Goal: Task Accomplishment & Management: Manage account settings

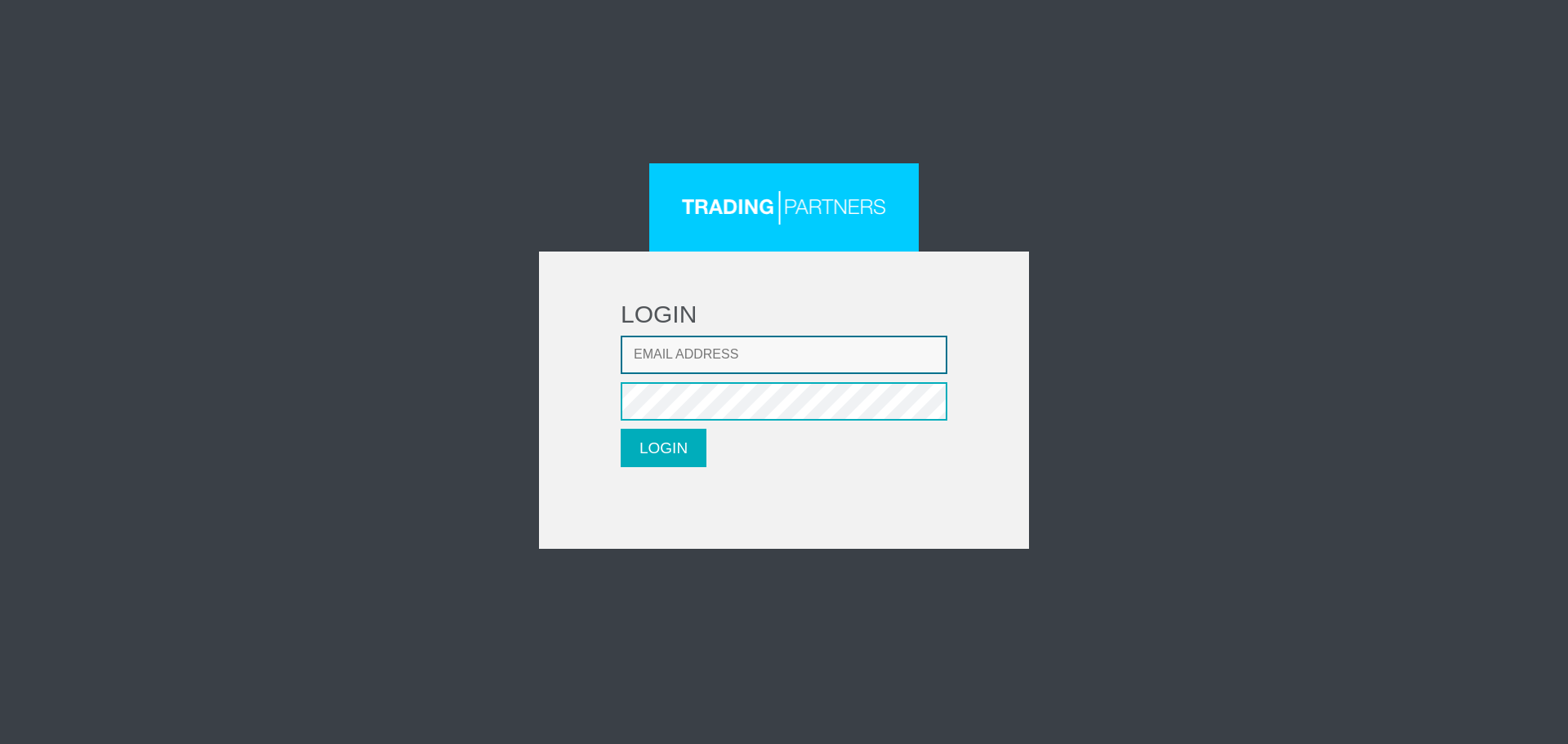
type input "[EMAIL_ADDRESS][DOMAIN_NAME]"
click at [672, 444] on button "LOGIN" at bounding box center [664, 448] width 86 height 38
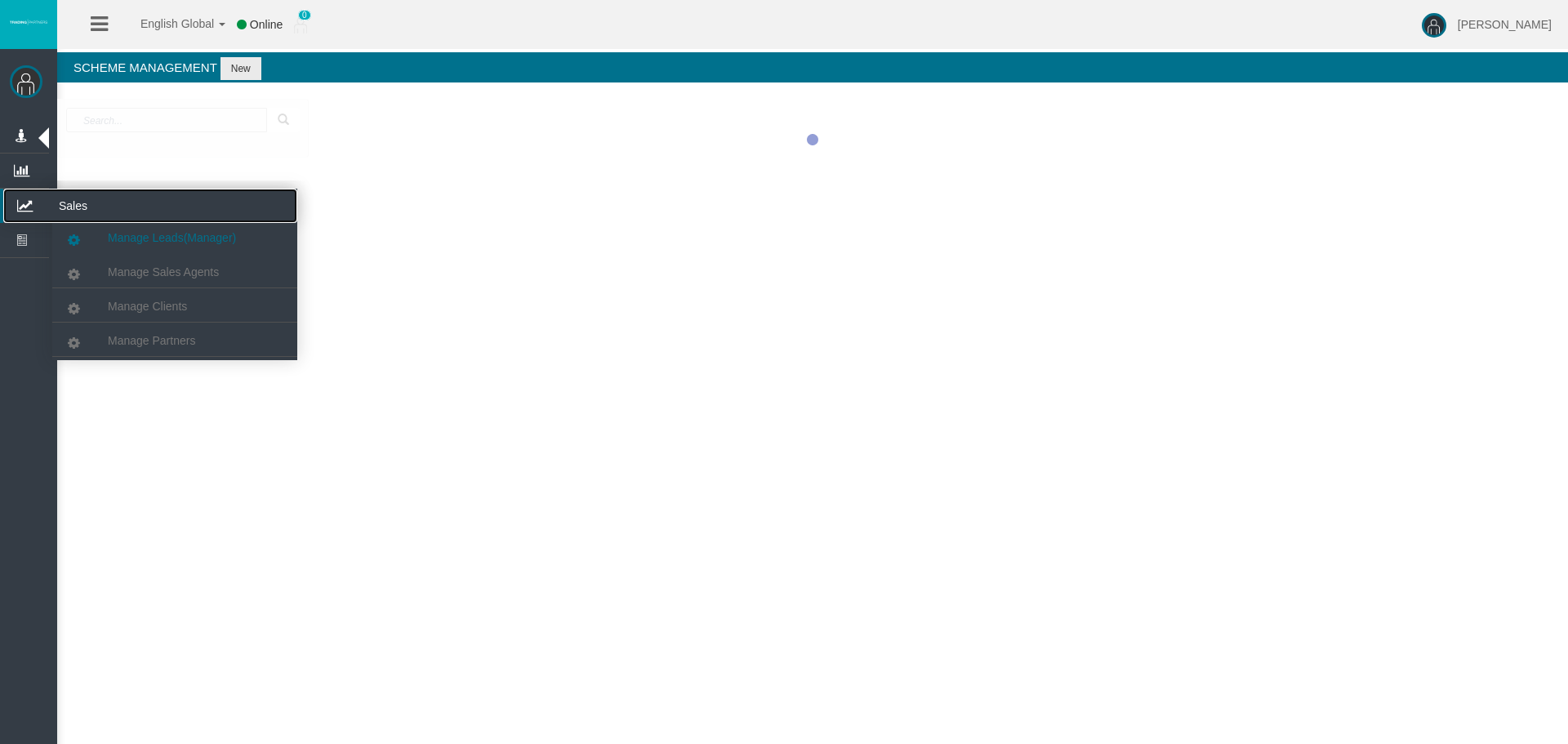
drag, startPoint x: 18, startPoint y: 204, endPoint x: 65, endPoint y: 232, distance: 54.7
click at [18, 204] on icon at bounding box center [24, 206] width 43 height 34
click at [134, 337] on span "Manage Partners" at bounding box center [152, 340] width 88 height 13
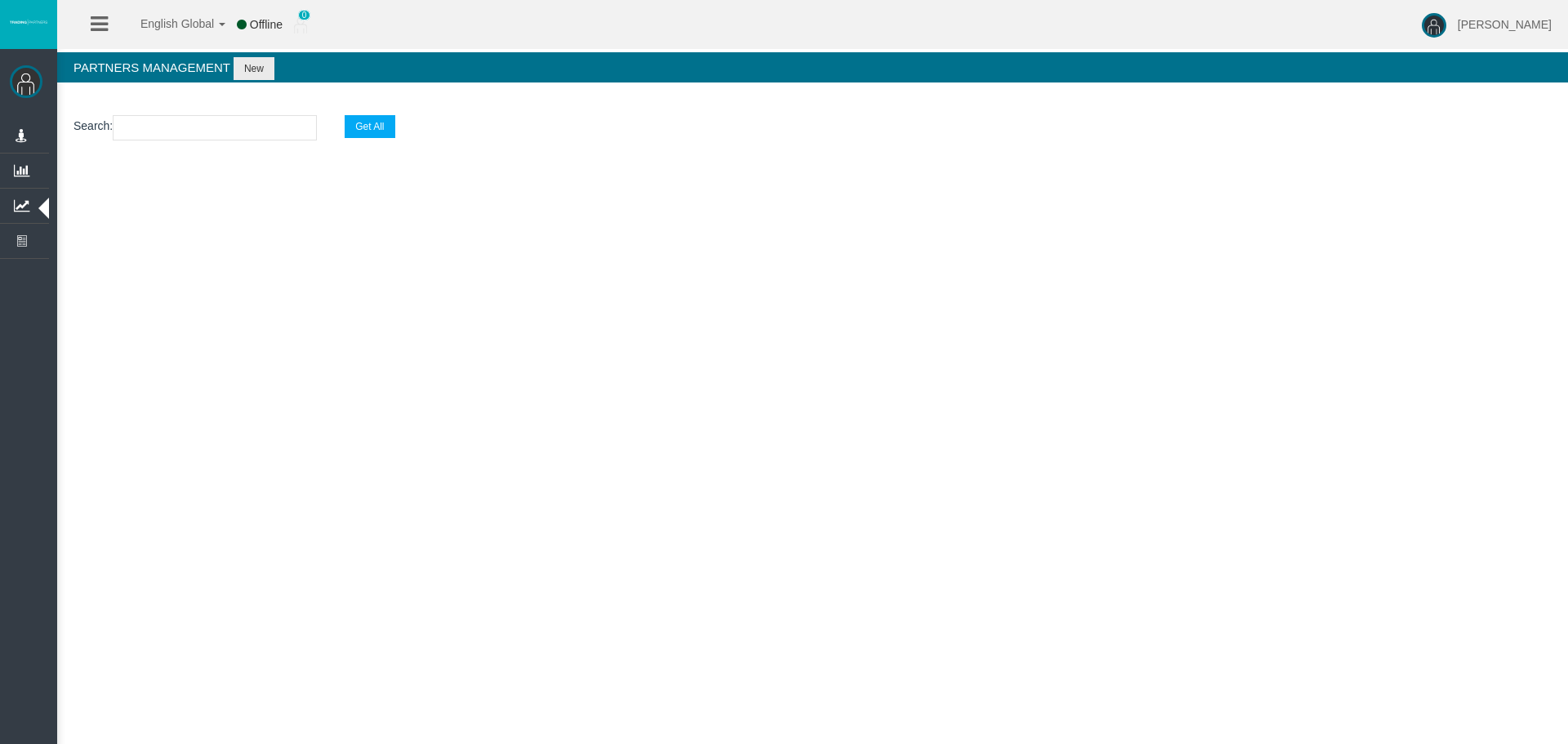
click at [159, 130] on input "text" at bounding box center [214, 128] width 204 height 25
paste input "IBiyttk"
type input "IBiyttk"
select select "25"
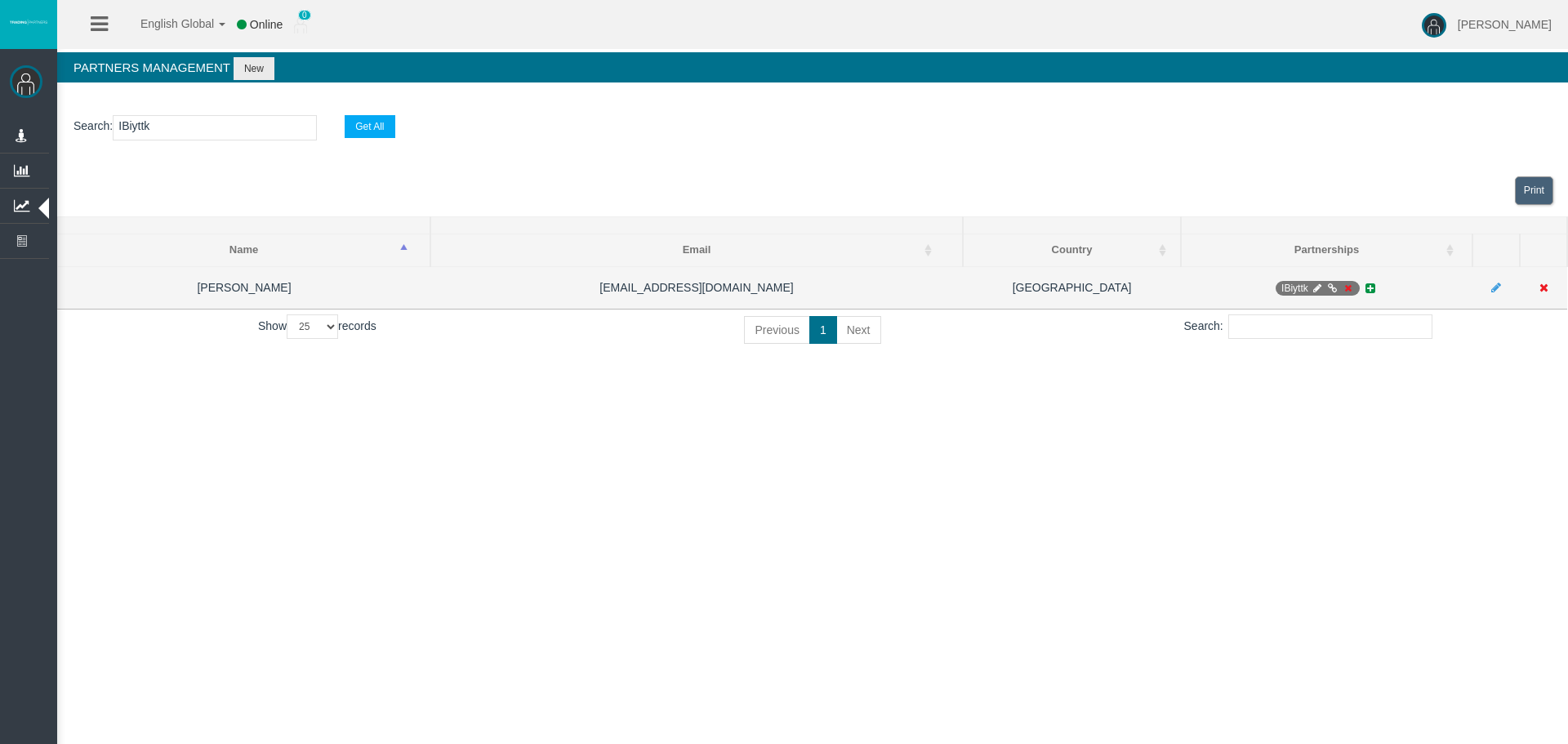
type input "IBiyttk"
click at [1345, 290] on icon at bounding box center [1348, 289] width 13 height 10
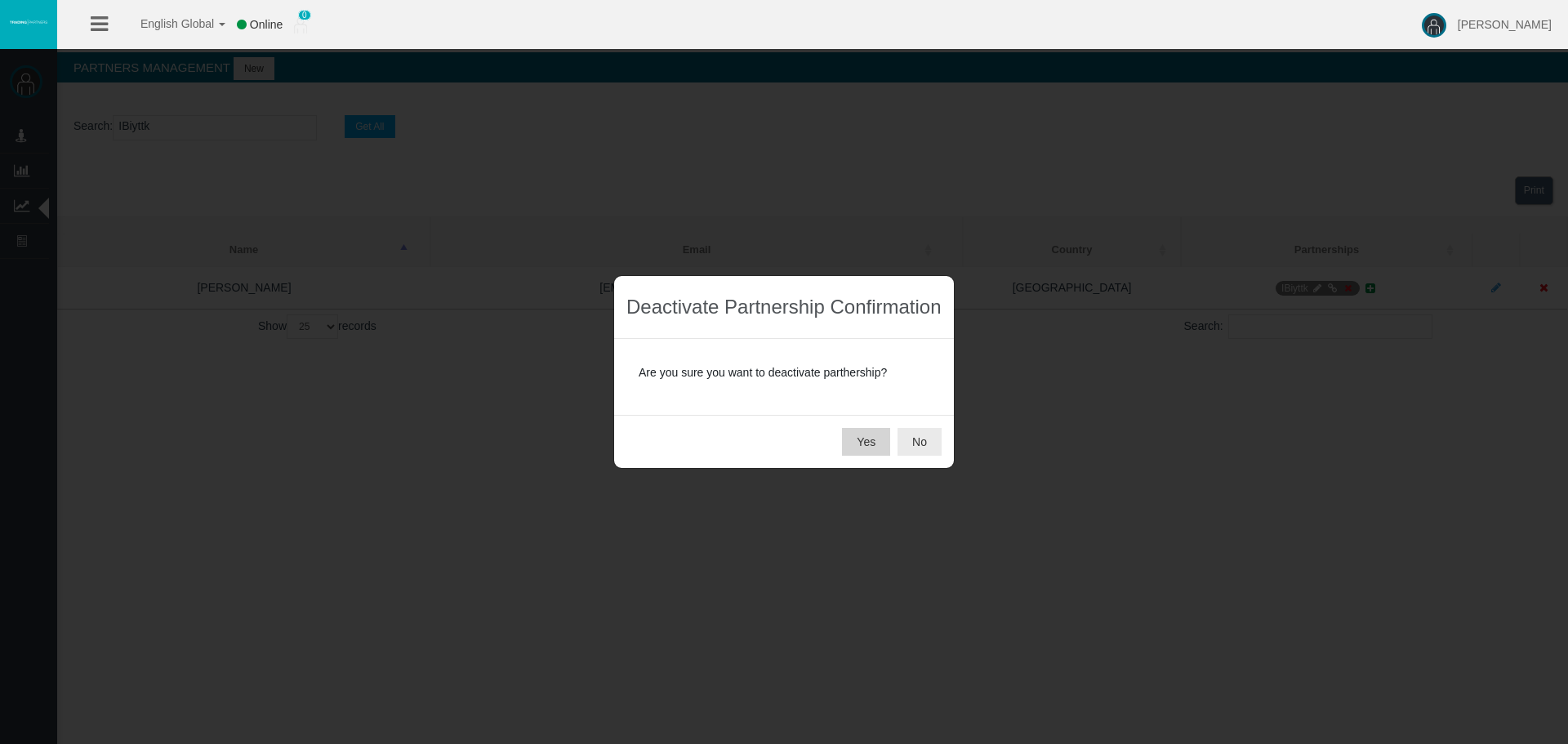
click at [860, 448] on button "Yes" at bounding box center [865, 442] width 48 height 27
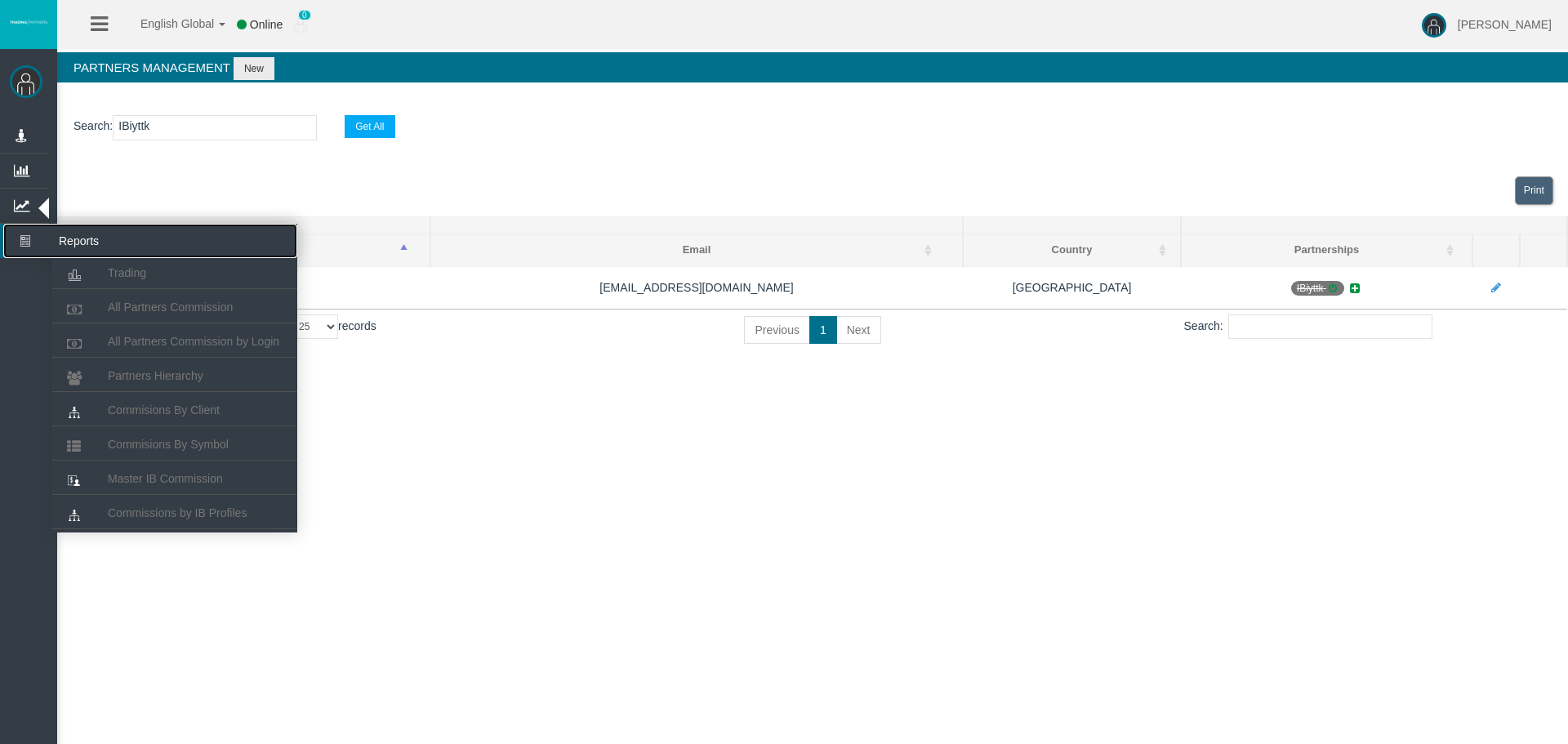
click at [22, 236] on icon at bounding box center [24, 241] width 43 height 34
click at [164, 372] on span "Partners Hierarchy" at bounding box center [156, 375] width 96 height 13
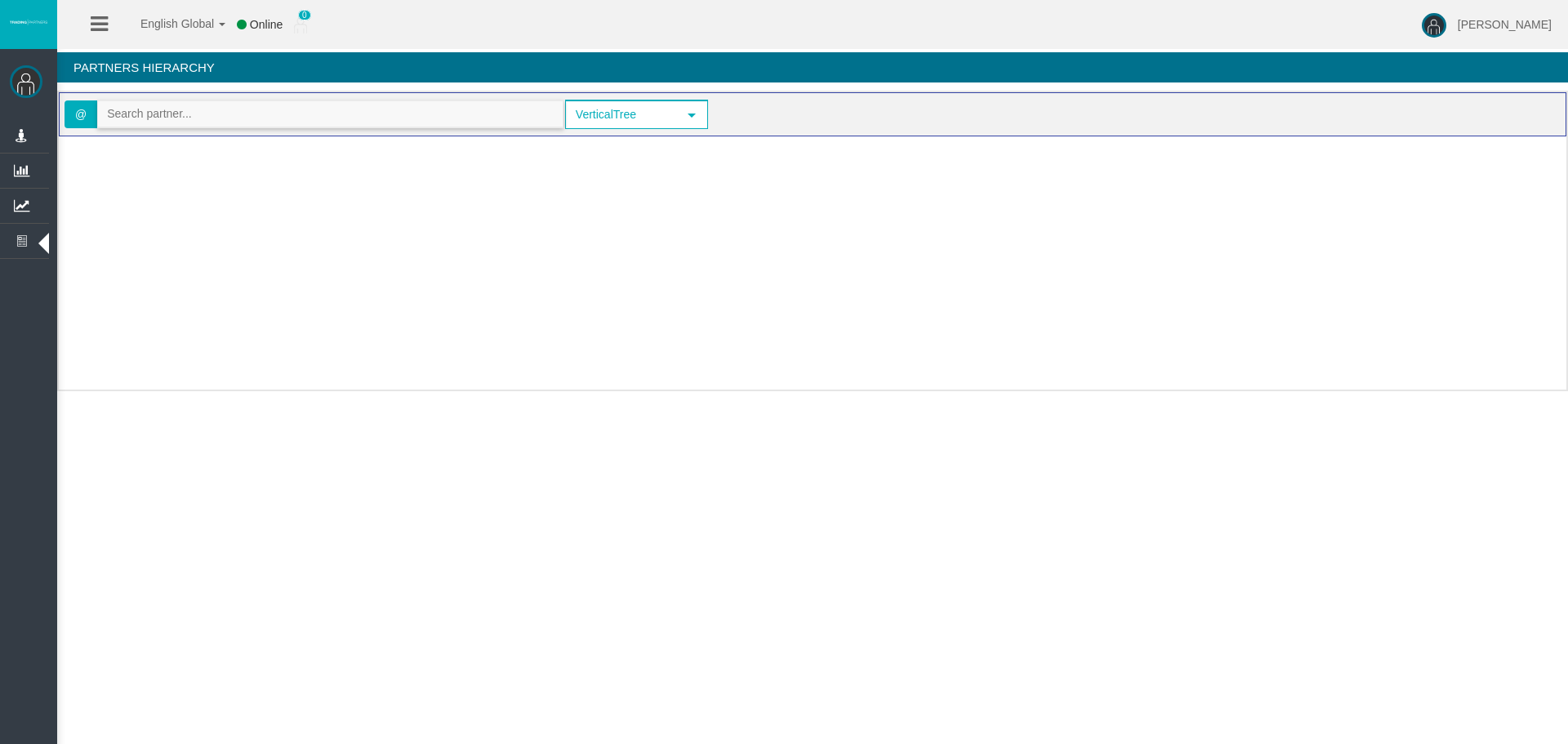
click at [182, 113] on input "text" at bounding box center [330, 114] width 465 height 25
paste input "IBiyttk"
click at [178, 154] on li "[36628] Anders Berg Hansen" at bounding box center [330, 141] width 465 height 26
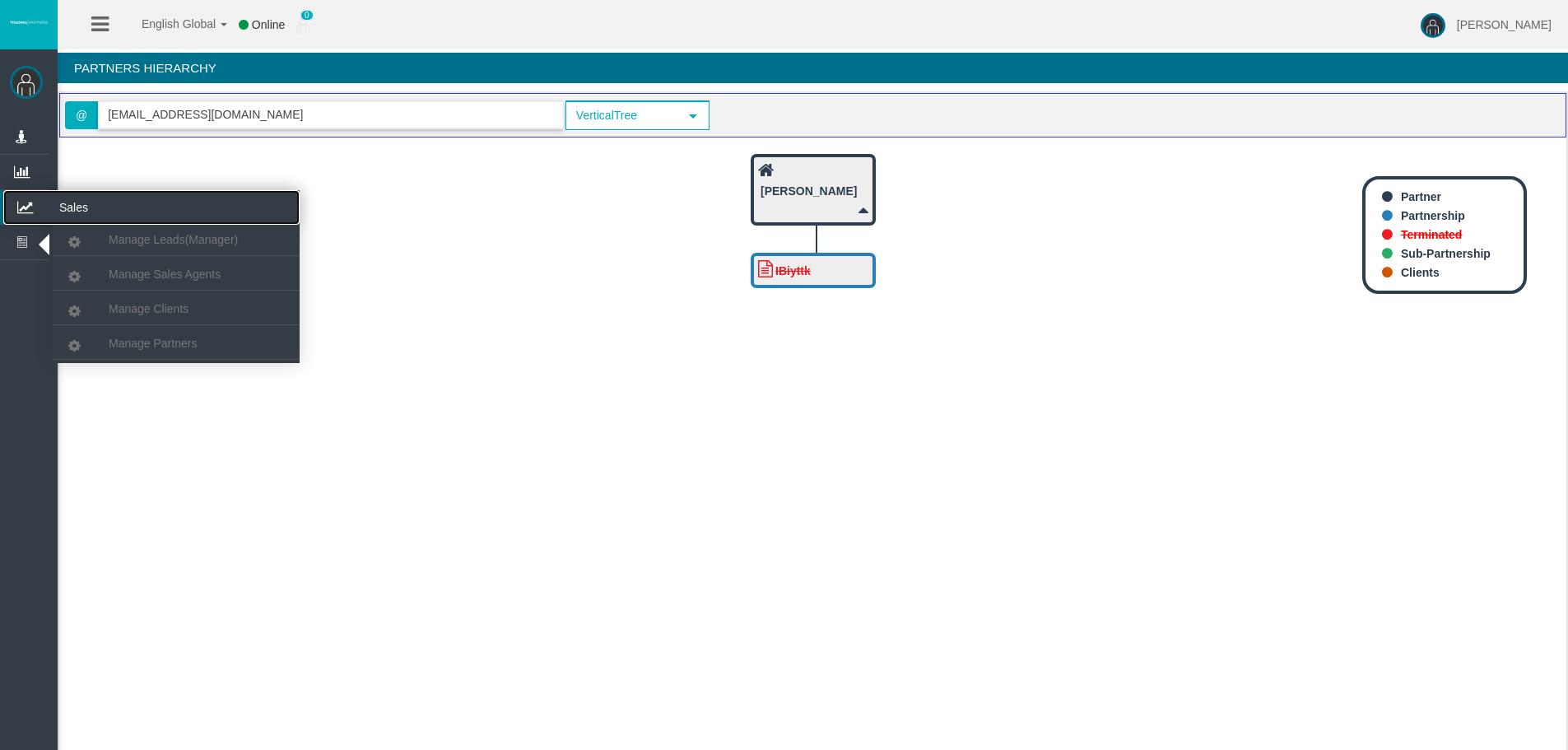
click at [28, 209] on icon at bounding box center [25, 207] width 43 height 34
click at [27, 187] on icon at bounding box center [22, 172] width 43 height 34
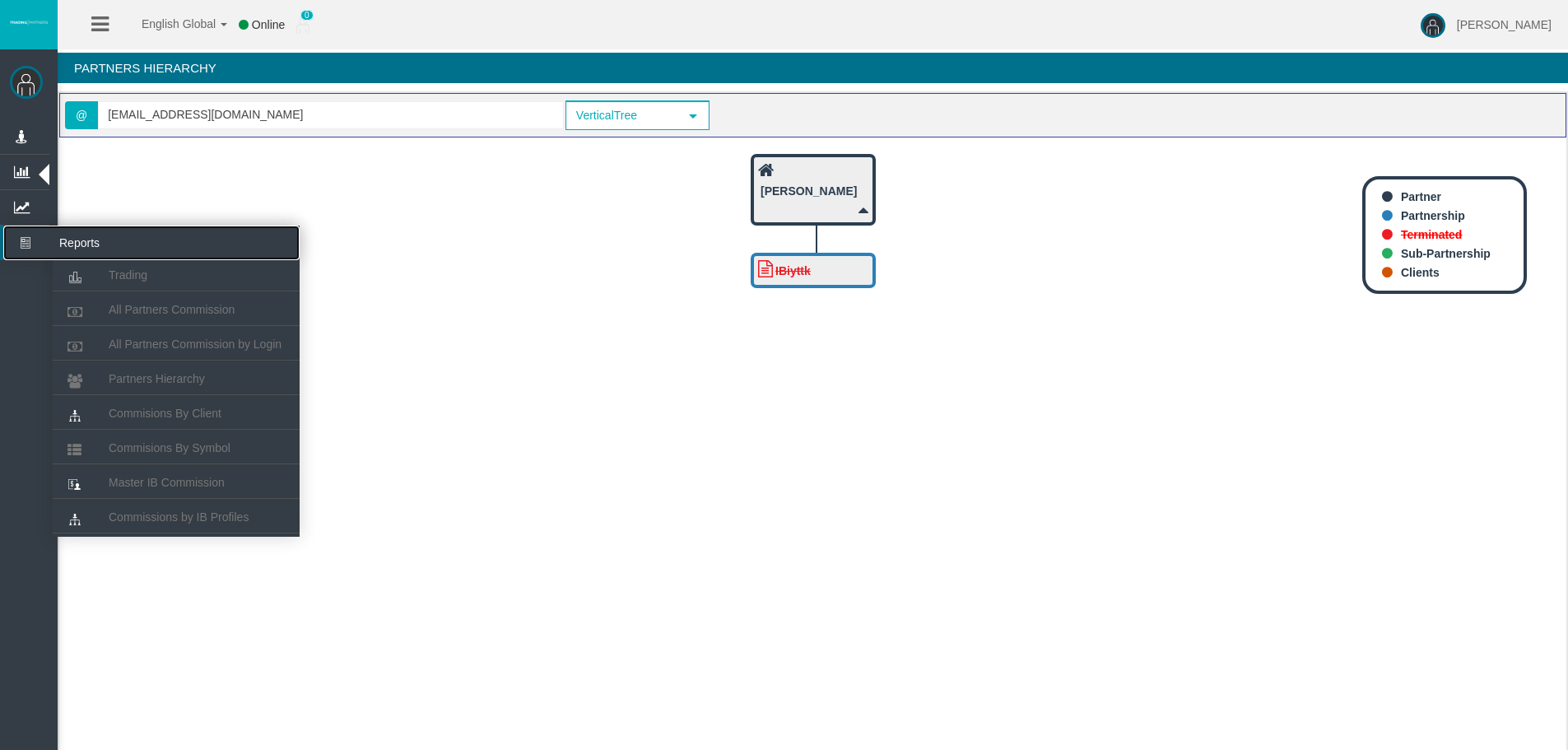
click at [28, 240] on icon at bounding box center [25, 243] width 43 height 34
click at [140, 368] on link "Partners Hierarchy" at bounding box center [176, 378] width 247 height 29
click at [28, 234] on icon at bounding box center [25, 243] width 43 height 34
click at [140, 374] on span "Partners Hierarchy" at bounding box center [157, 378] width 96 height 13
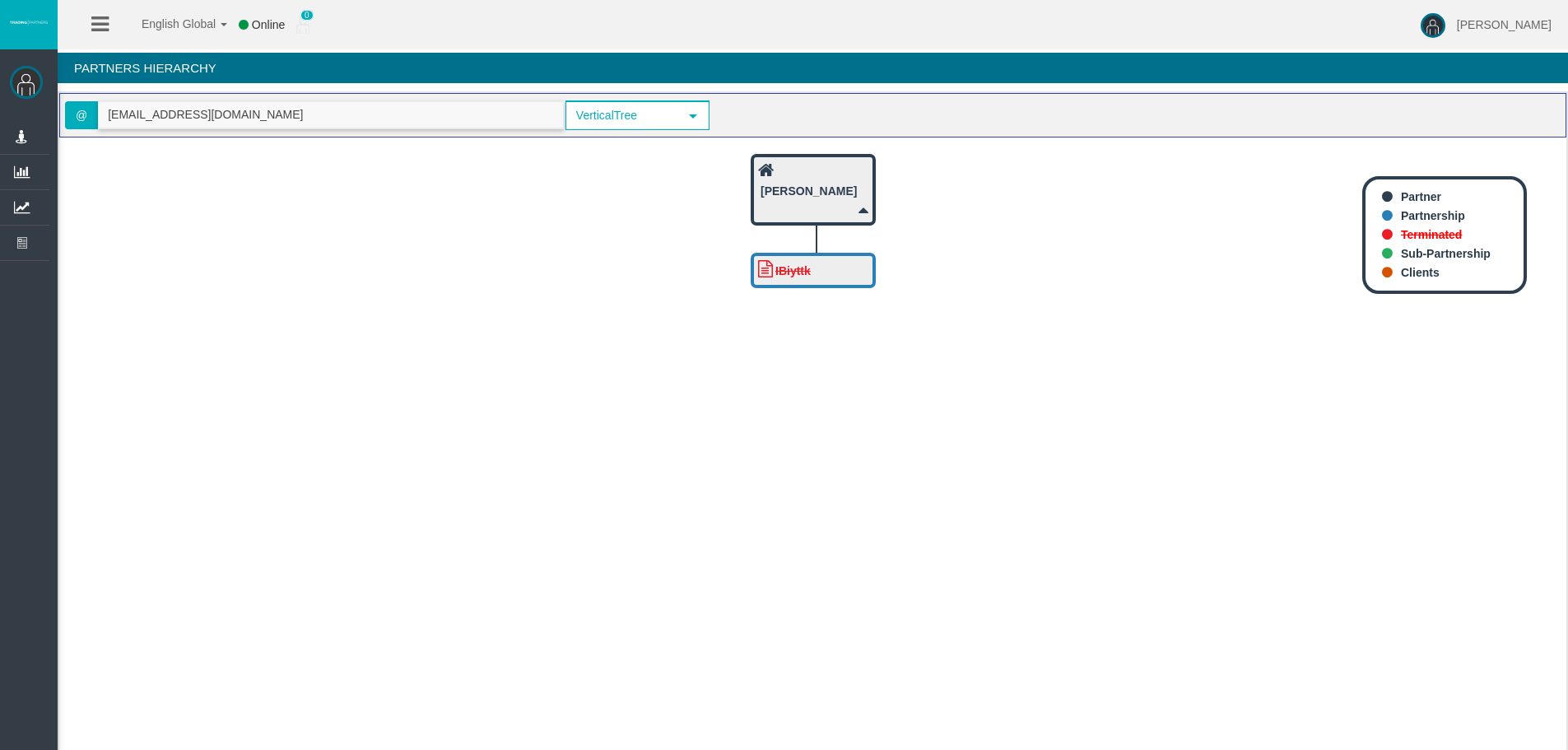
drag, startPoint x: 271, startPoint y: 117, endPoint x: 156, endPoint y: 117, distance: 115.0
click at [156, 117] on input "berghansenanders@gmail.com" at bounding box center [331, 115] width 465 height 26
type input "b"
paste input "IBhe2er"
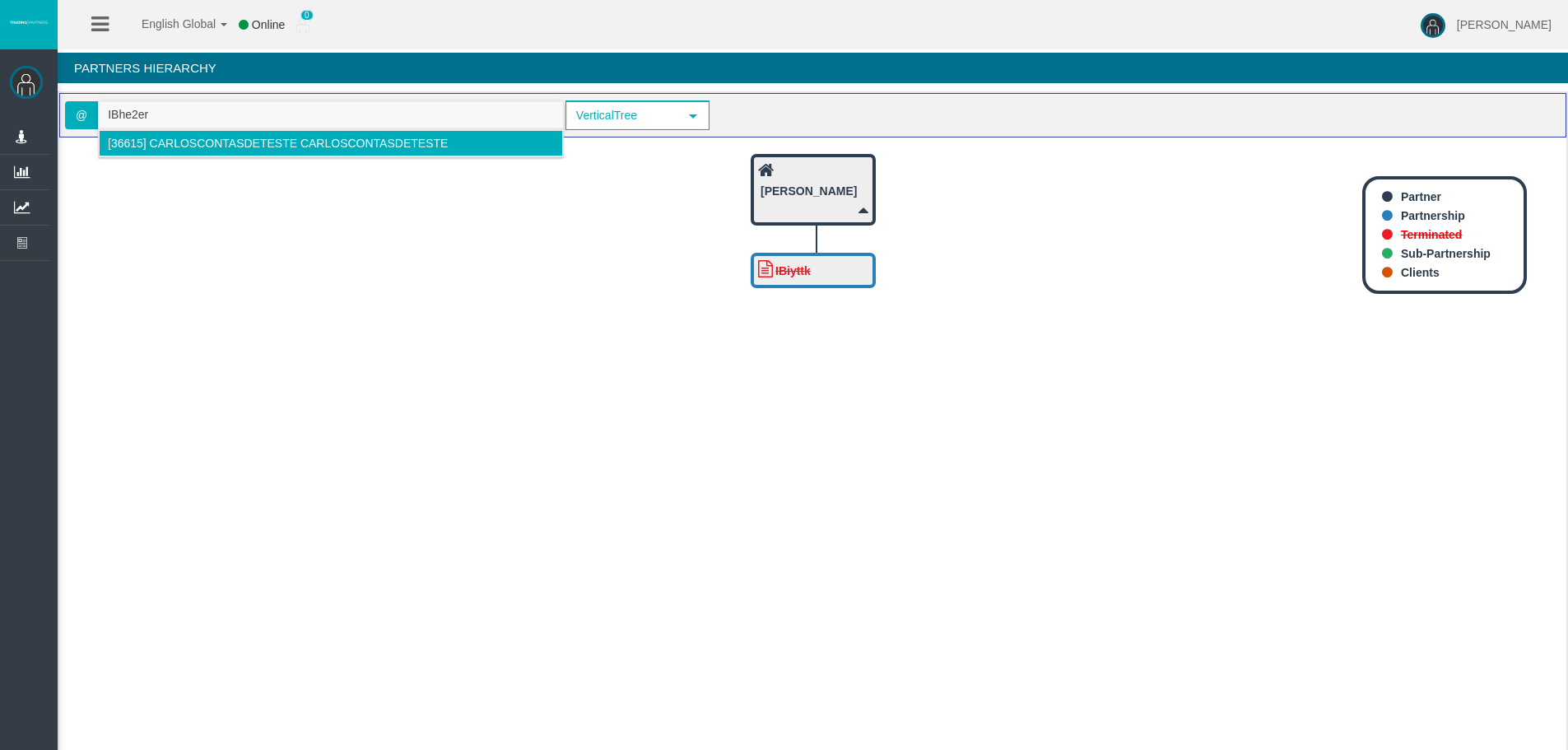
click at [287, 148] on span "[36615] carloscontasdeteste carloscontasdeteste" at bounding box center [278, 143] width 340 height 13
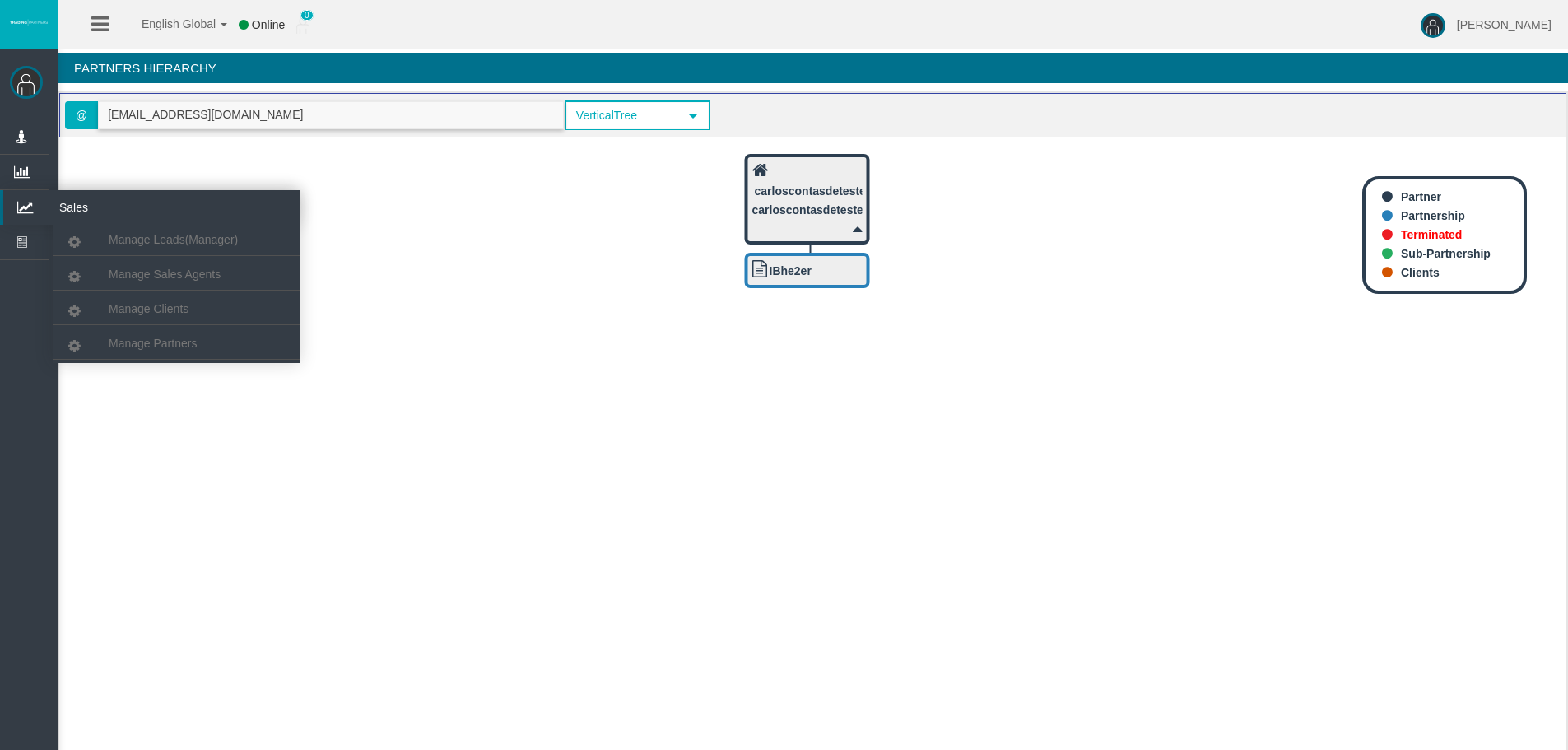
type input "carloscontasdeteste@gmail.com"
click at [34, 194] on icon at bounding box center [25, 207] width 43 height 34
click at [155, 344] on span "Manage Partners" at bounding box center [153, 343] width 88 height 13
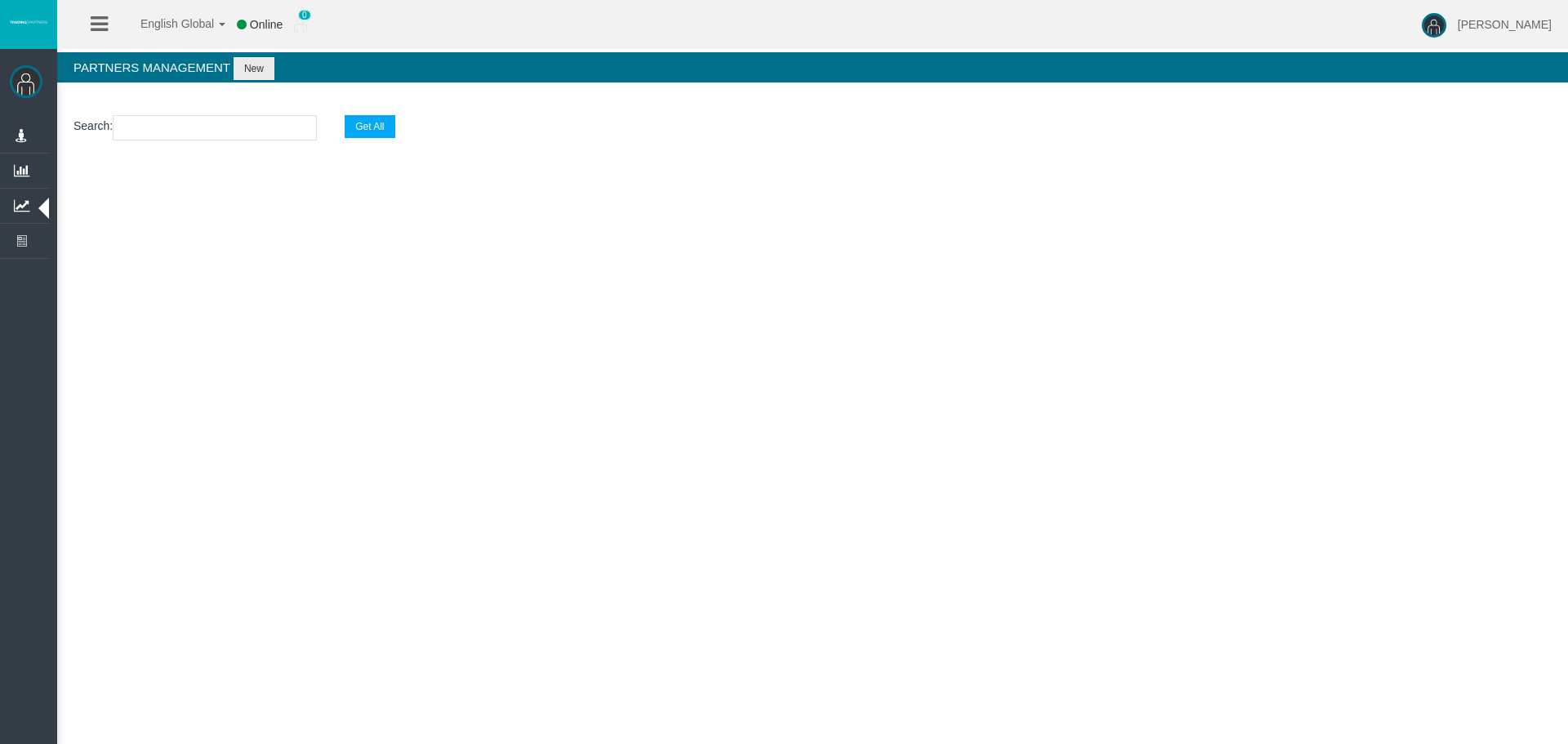
click at [156, 131] on input "text" at bounding box center [214, 128] width 204 height 25
paste input "IBhe2er"
type input "IBhe2er"
select select "25"
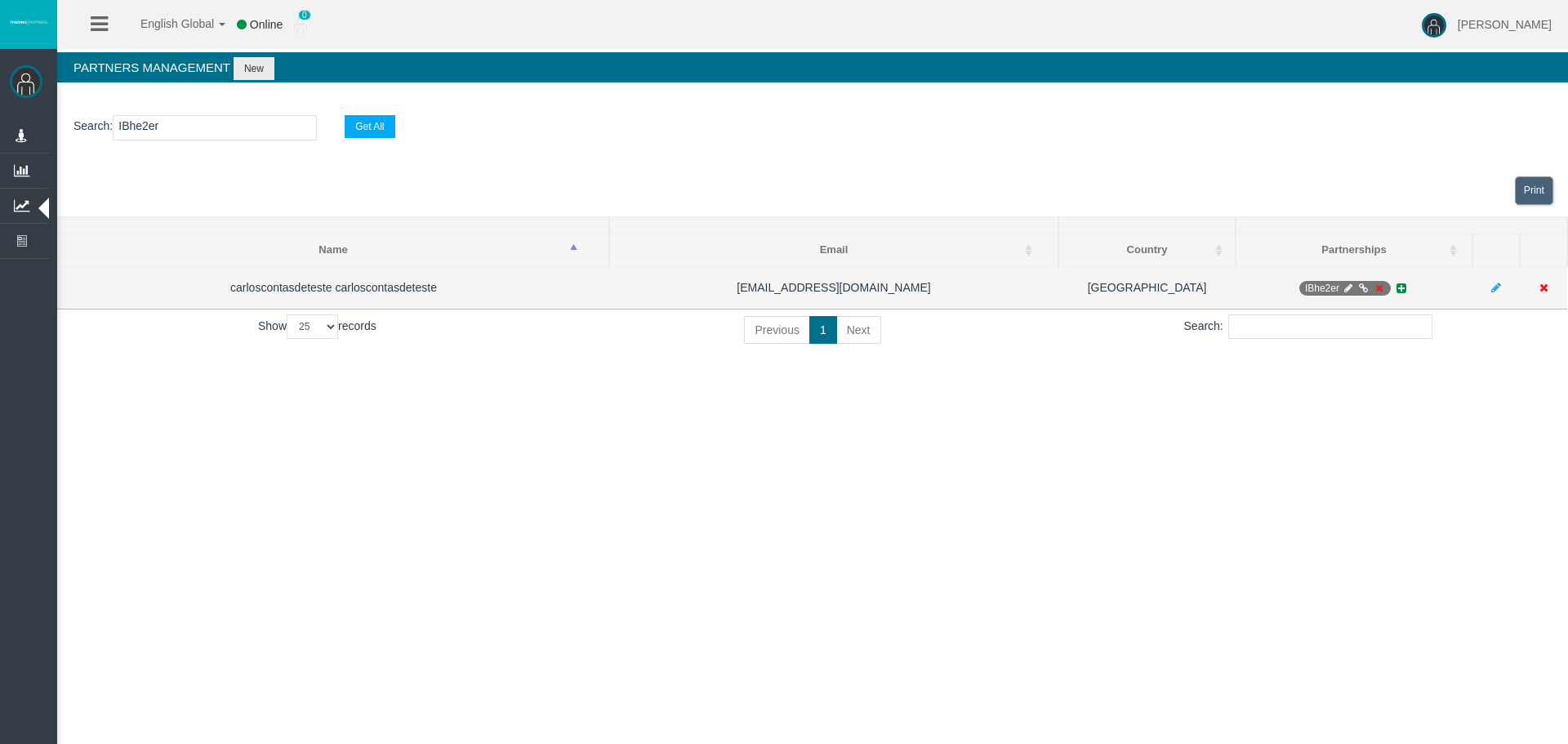
type input "IBhe2er"
click at [1377, 291] on icon at bounding box center [1378, 289] width 13 height 10
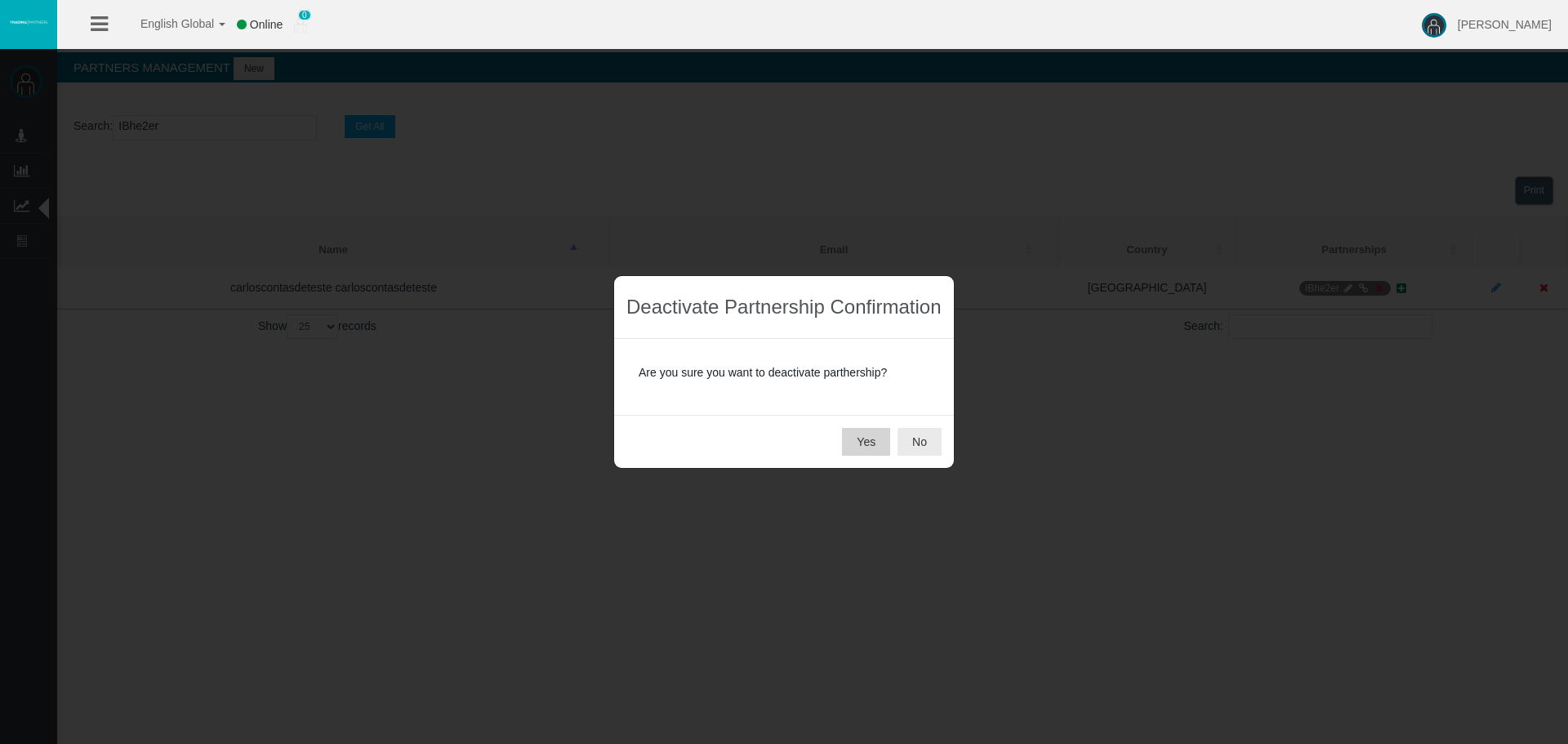
click at [863, 438] on button "Yes" at bounding box center [865, 442] width 48 height 27
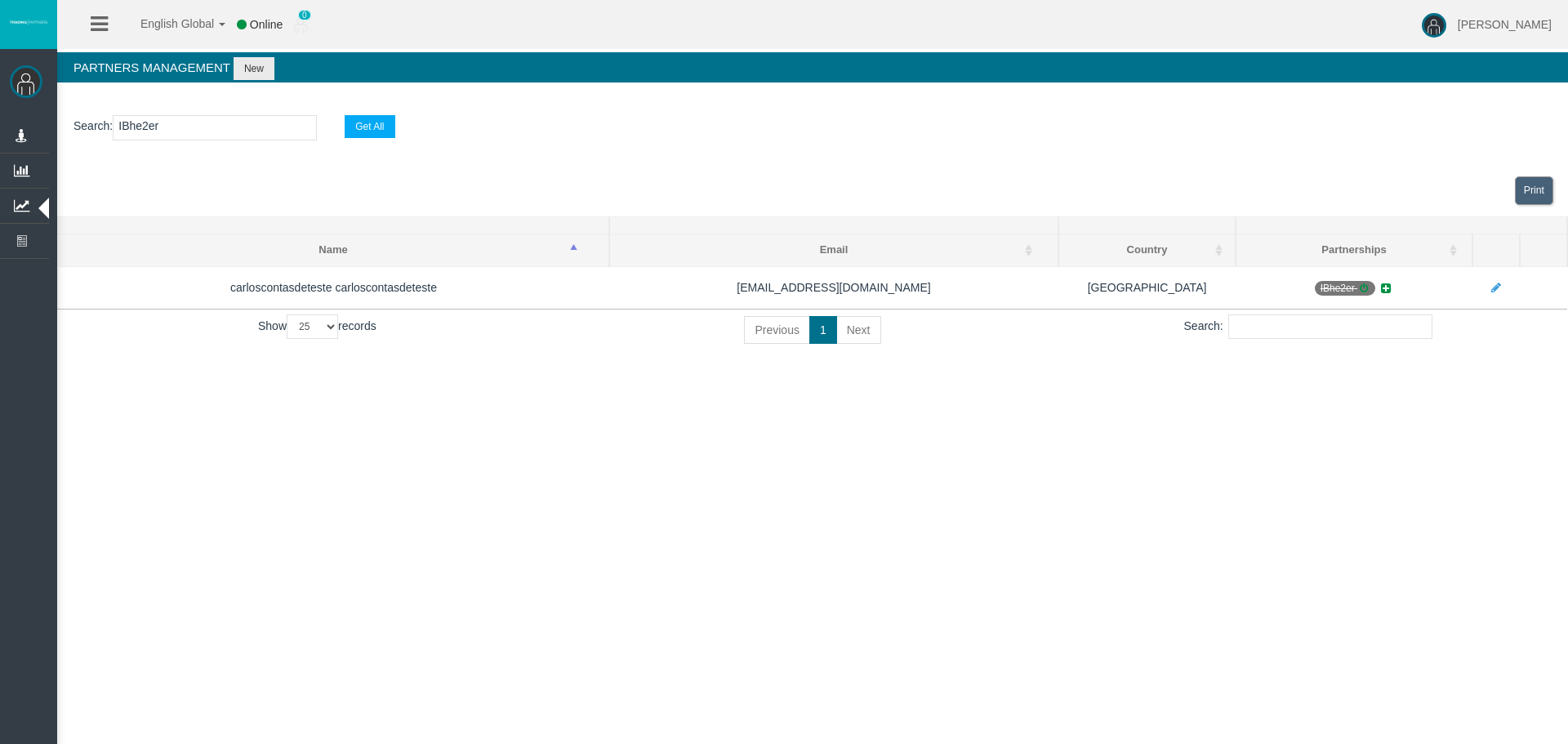
click at [927, 571] on div "English Global 简体中文 English Global 日本語 한국어 Online 0 Chrystalla Rousou Help Log …" at bounding box center [784, 372] width 1568 height 744
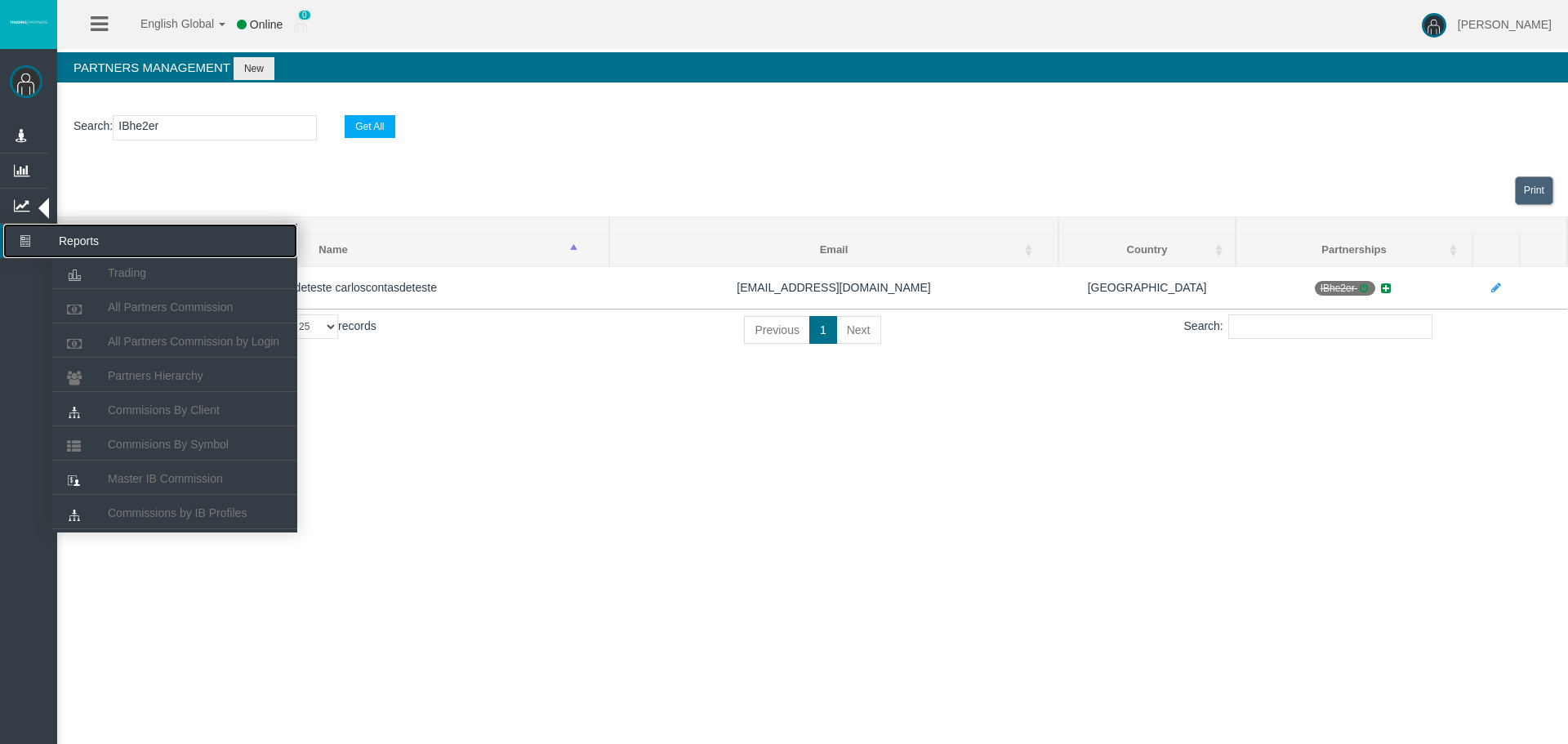
click at [8, 239] on icon at bounding box center [24, 241] width 43 height 34
click at [144, 373] on span "Partners Hierarchy" at bounding box center [156, 375] width 96 height 13
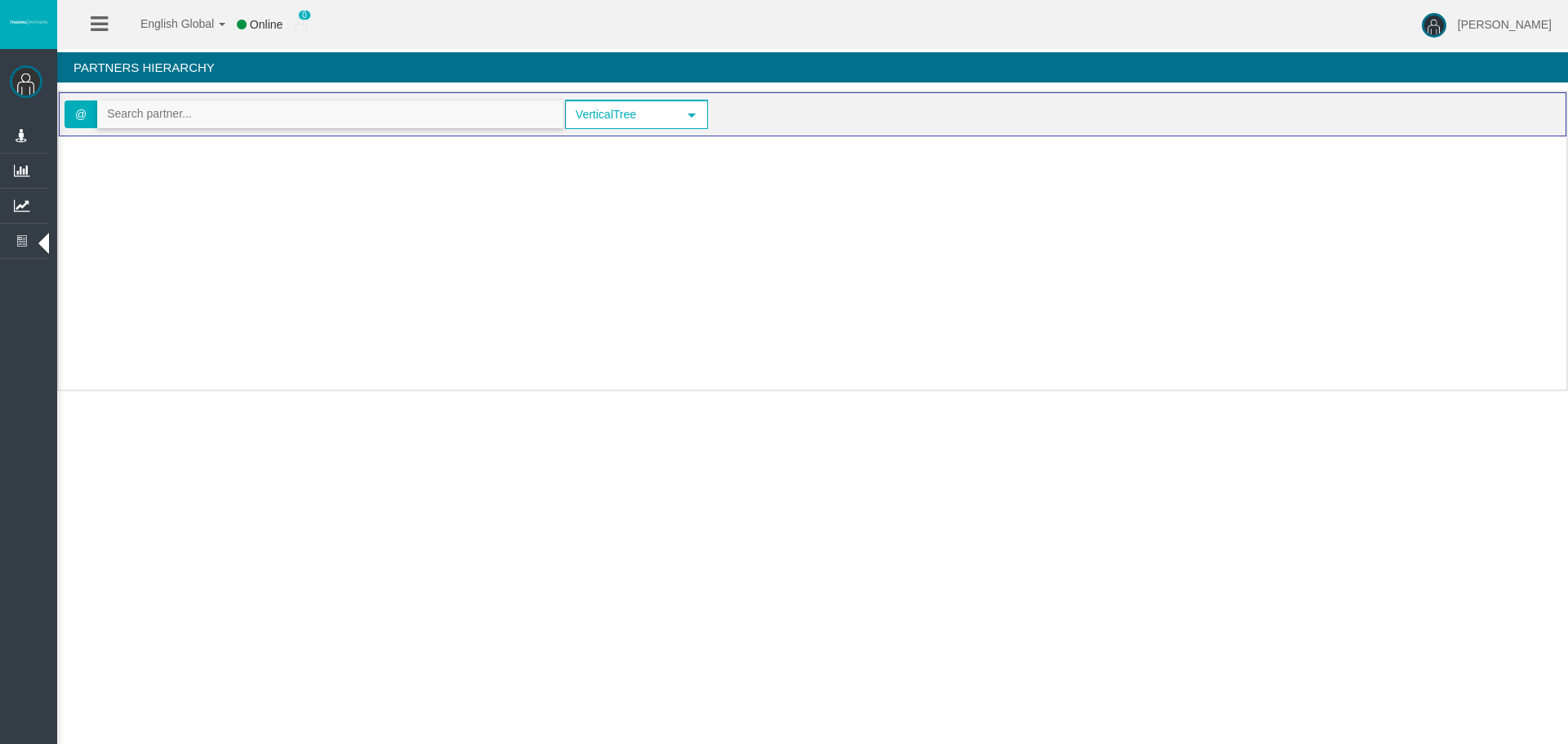
click at [189, 113] on input "text" at bounding box center [330, 114] width 465 height 25
paste input "IB46kd8"
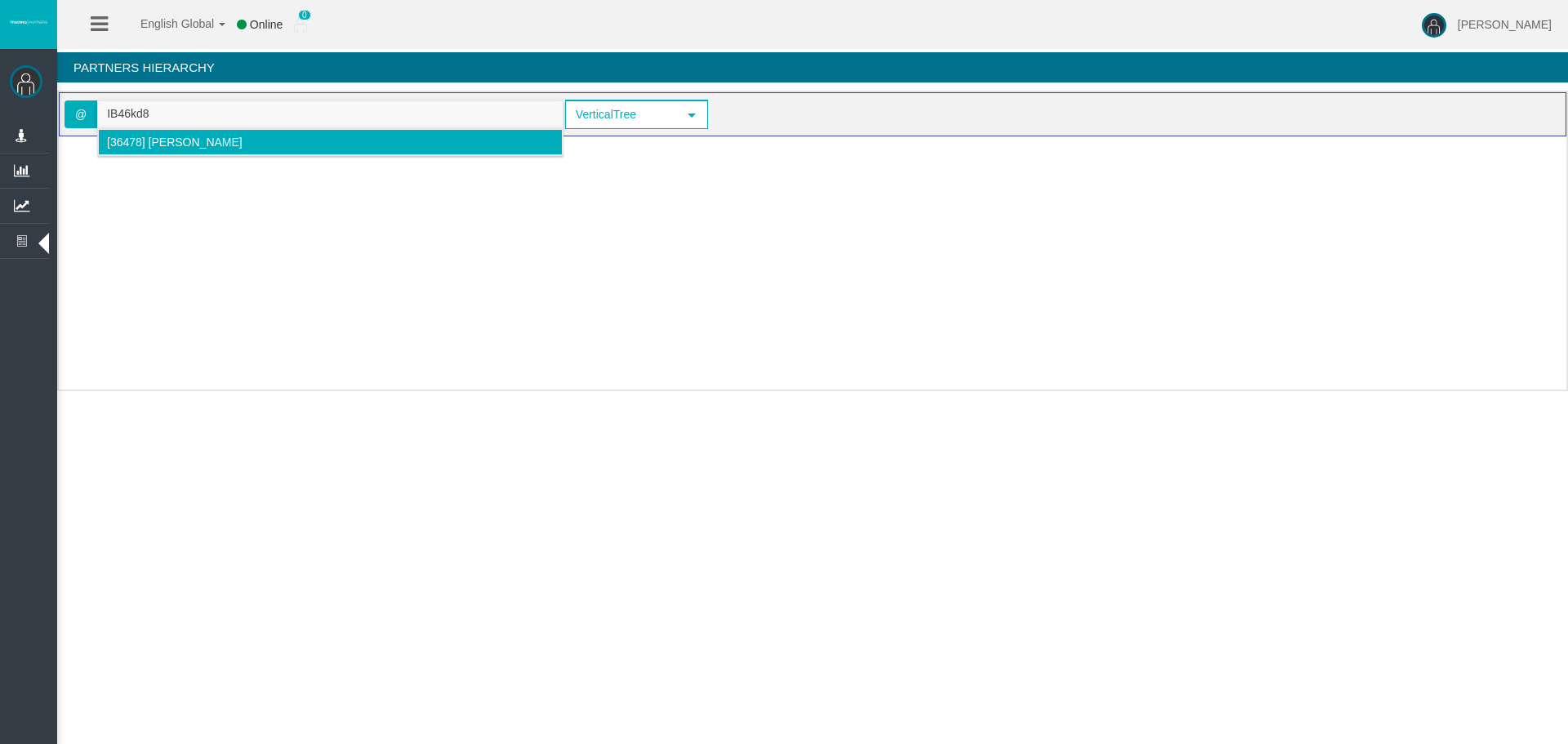
click at [148, 135] on li "[36478] Fernando Valenzuela" at bounding box center [330, 141] width 465 height 26
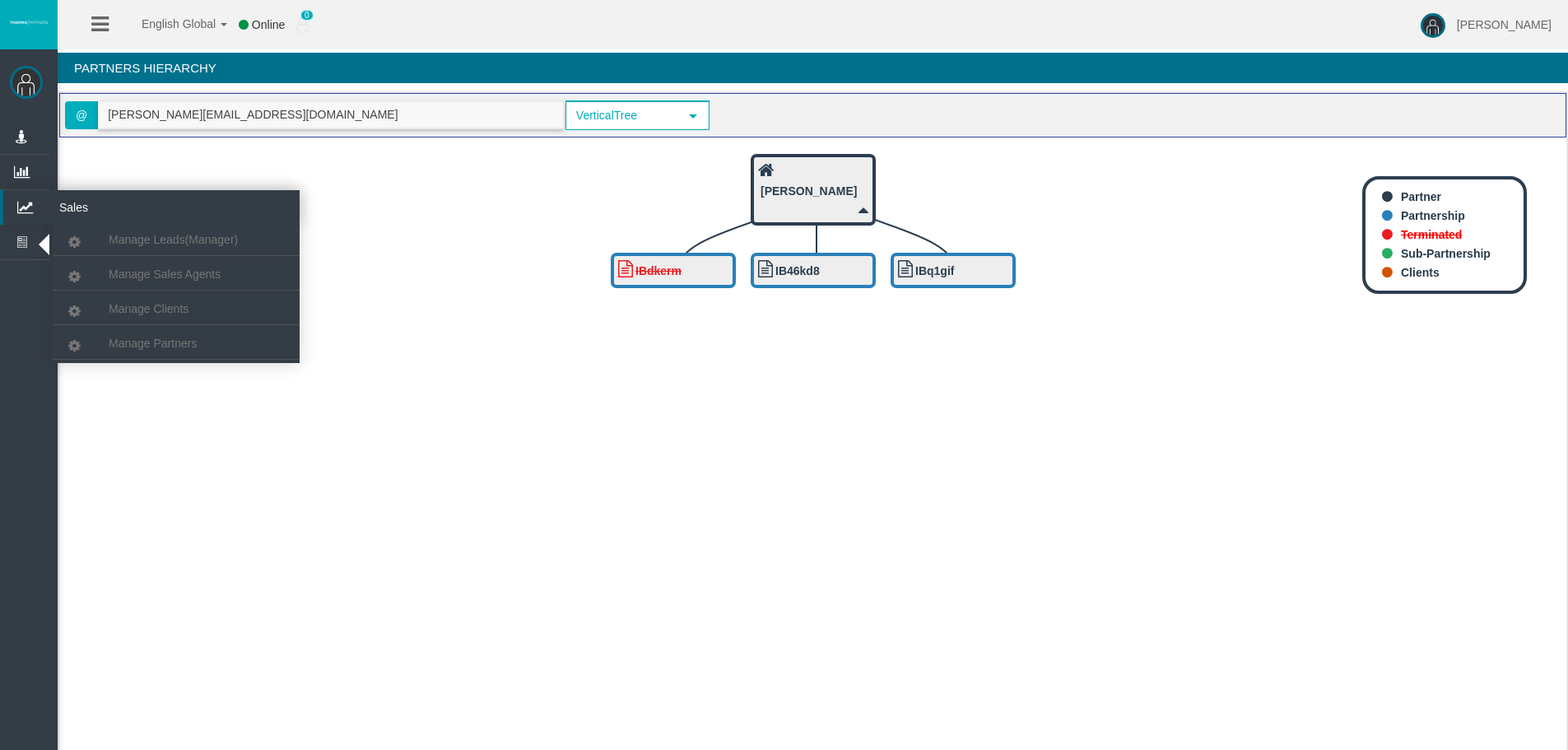
type input "fercho.rv.25@gmail.com"
click at [32, 200] on icon at bounding box center [25, 207] width 43 height 34
click at [152, 339] on span "Manage Partners" at bounding box center [153, 343] width 88 height 13
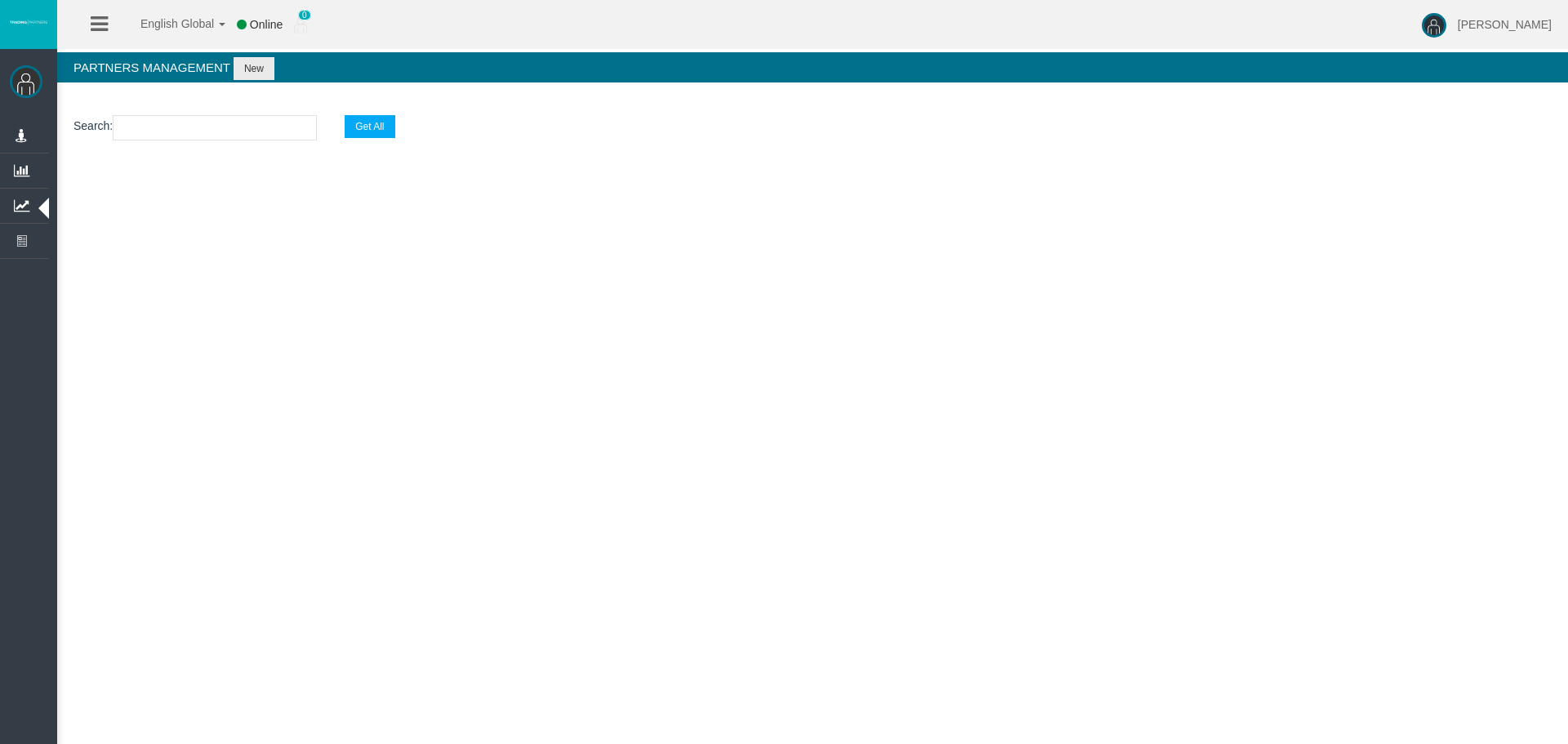
click at [134, 132] on input "text" at bounding box center [214, 128] width 204 height 25
paste input "IB46kd8"
type input "IB46kd8"
select select "25"
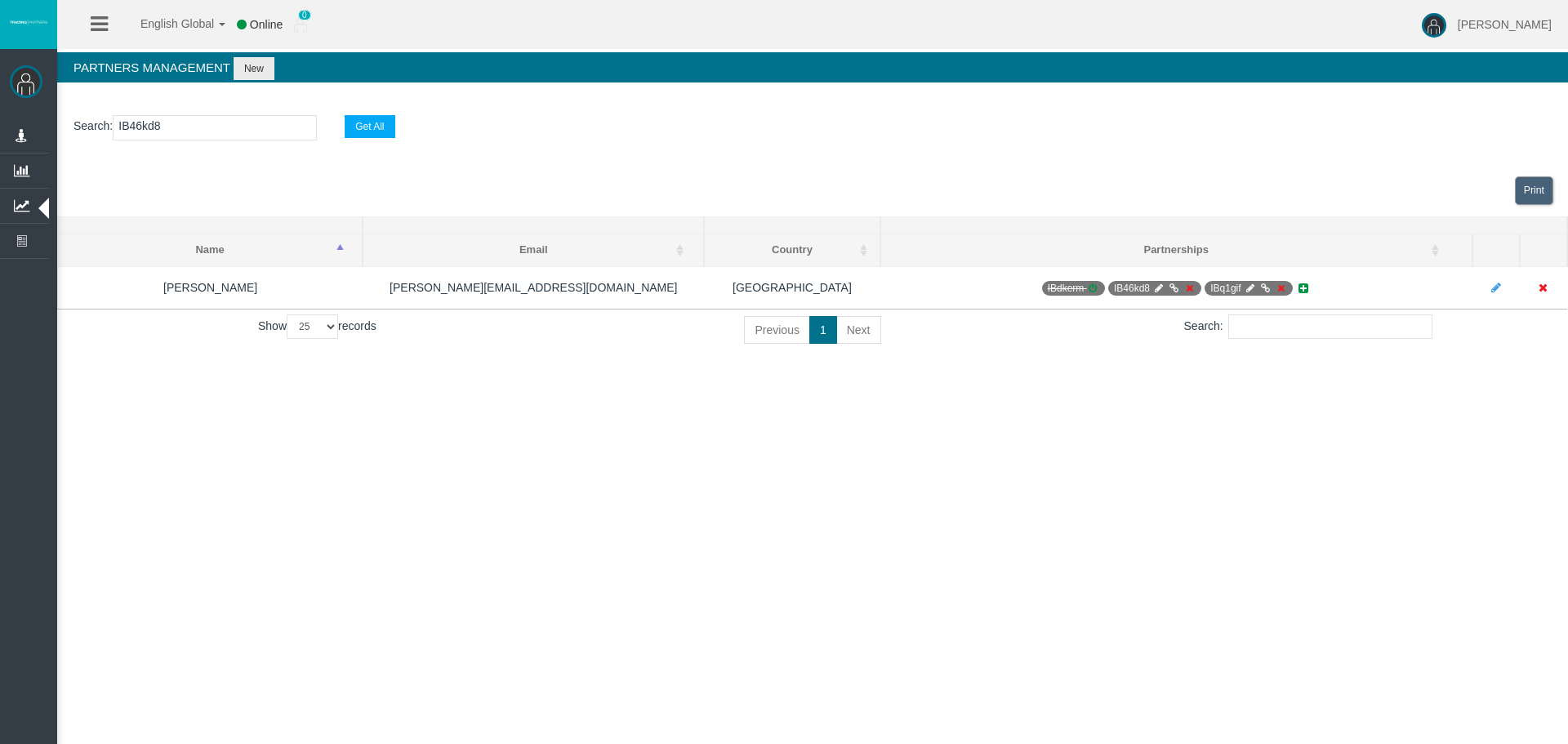
type input "IB46kd8"
click at [806, 508] on div "English Global 简体中文 English Global 日本語 한국어 Online 0 Chrystalla Rousou Help Log …" at bounding box center [784, 372] width 1568 height 744
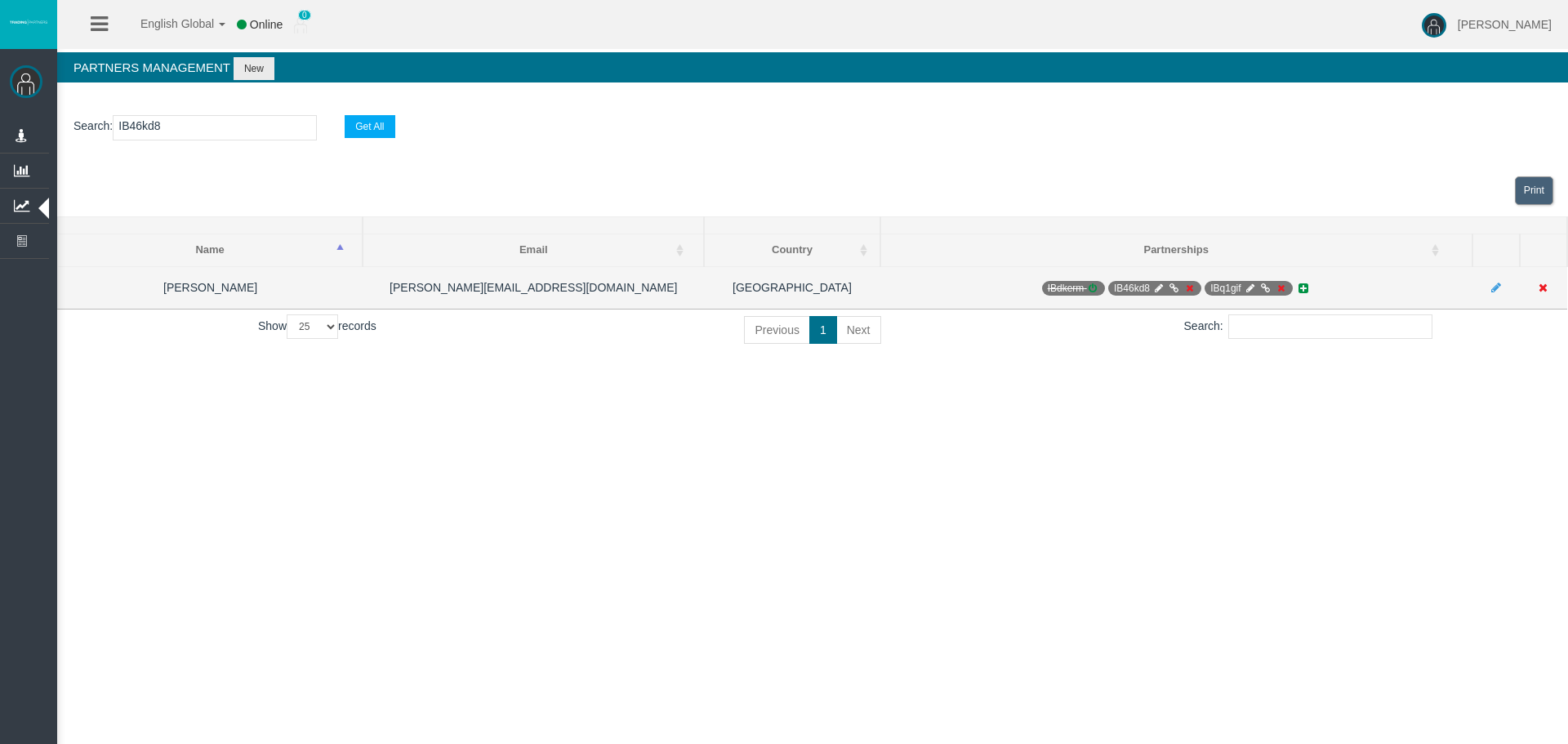
click at [1189, 285] on icon at bounding box center [1189, 289] width 13 height 10
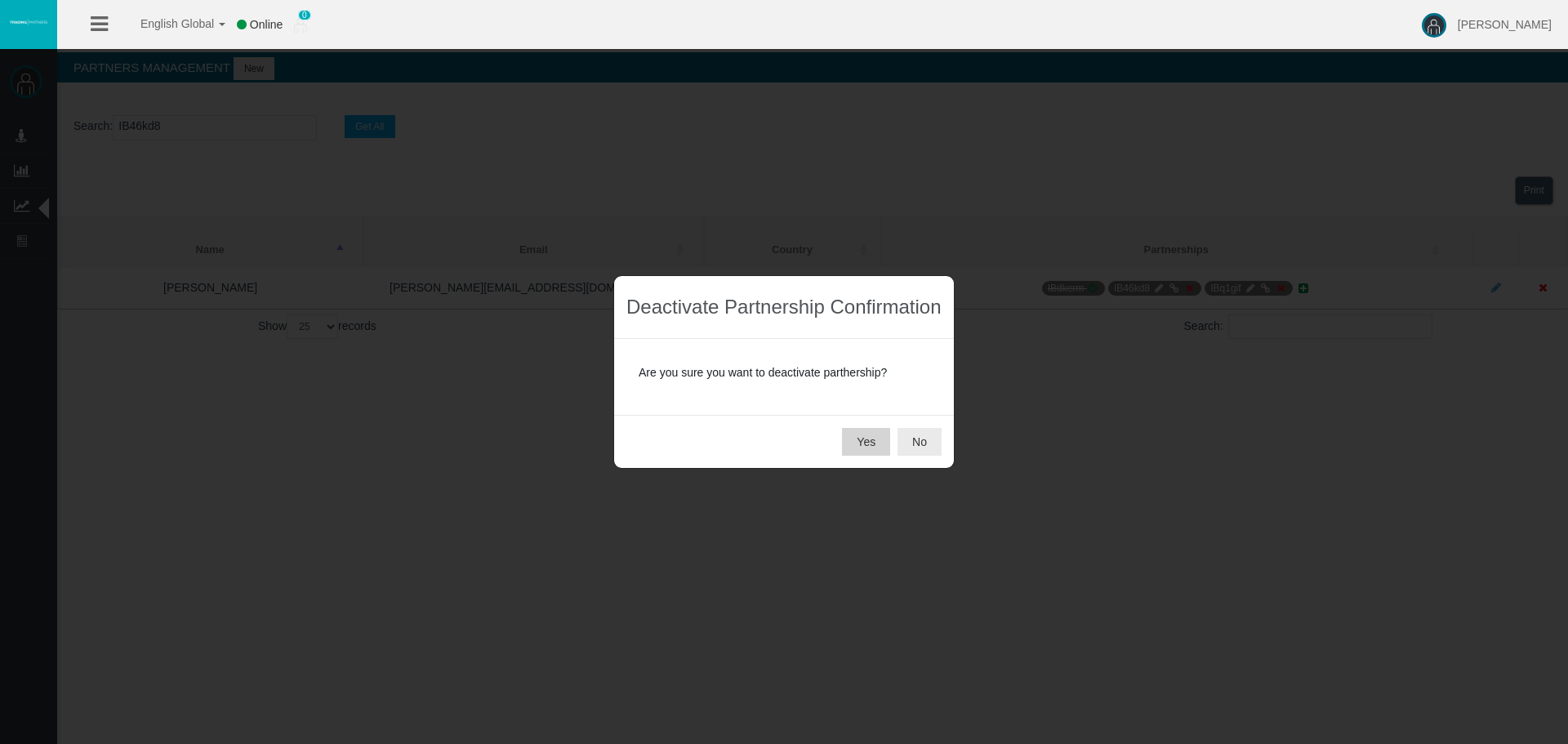
click at [871, 439] on button "Yes" at bounding box center [865, 442] width 48 height 27
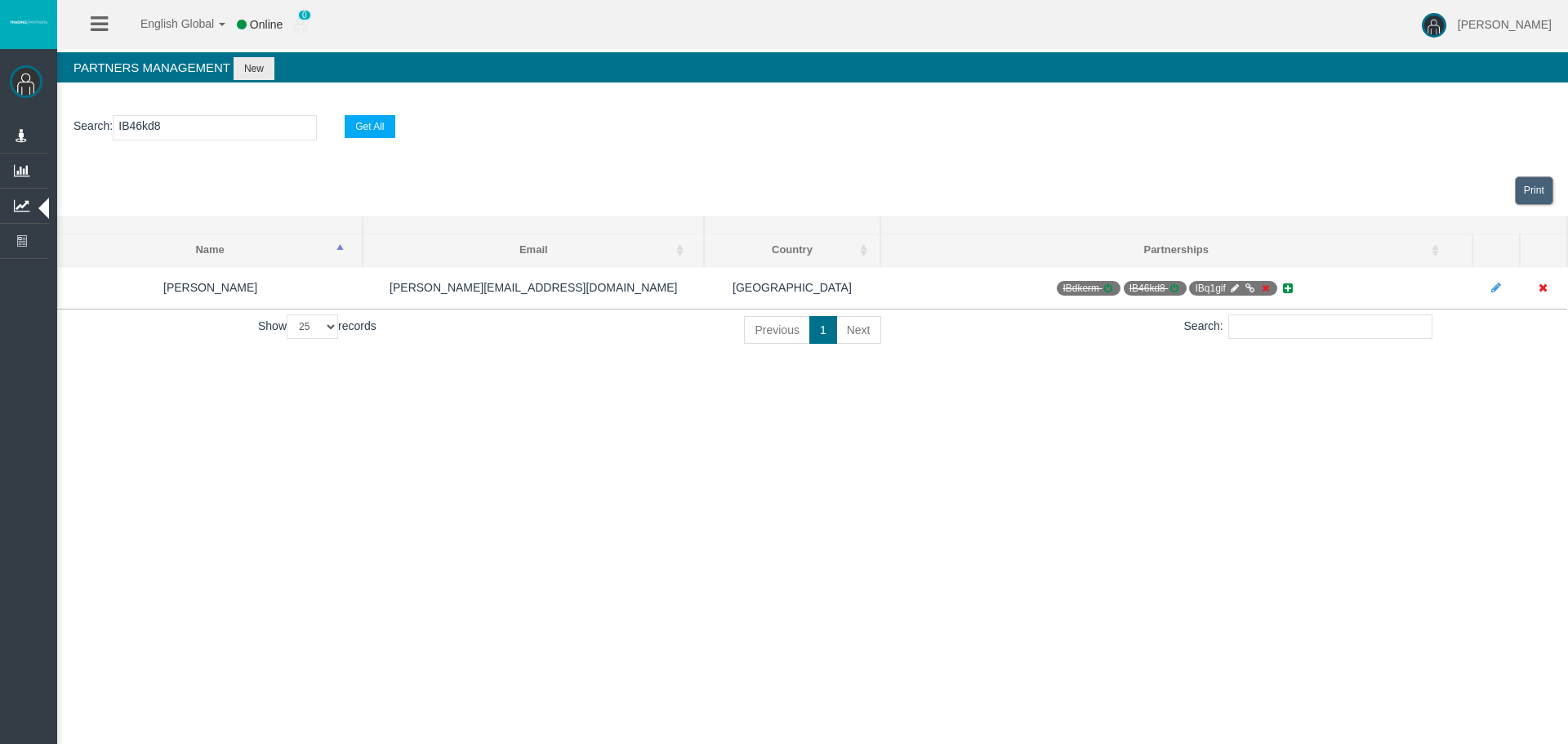
drag, startPoint x: 517, startPoint y: 493, endPoint x: 546, endPoint y: 492, distance: 29.0
click at [517, 492] on div "English Global 简体中文 English Global 日本語 한국어 Online 0 Chrystalla Rousou Help Log …" at bounding box center [784, 372] width 1568 height 744
